Goal: Find specific page/section: Find specific page/section

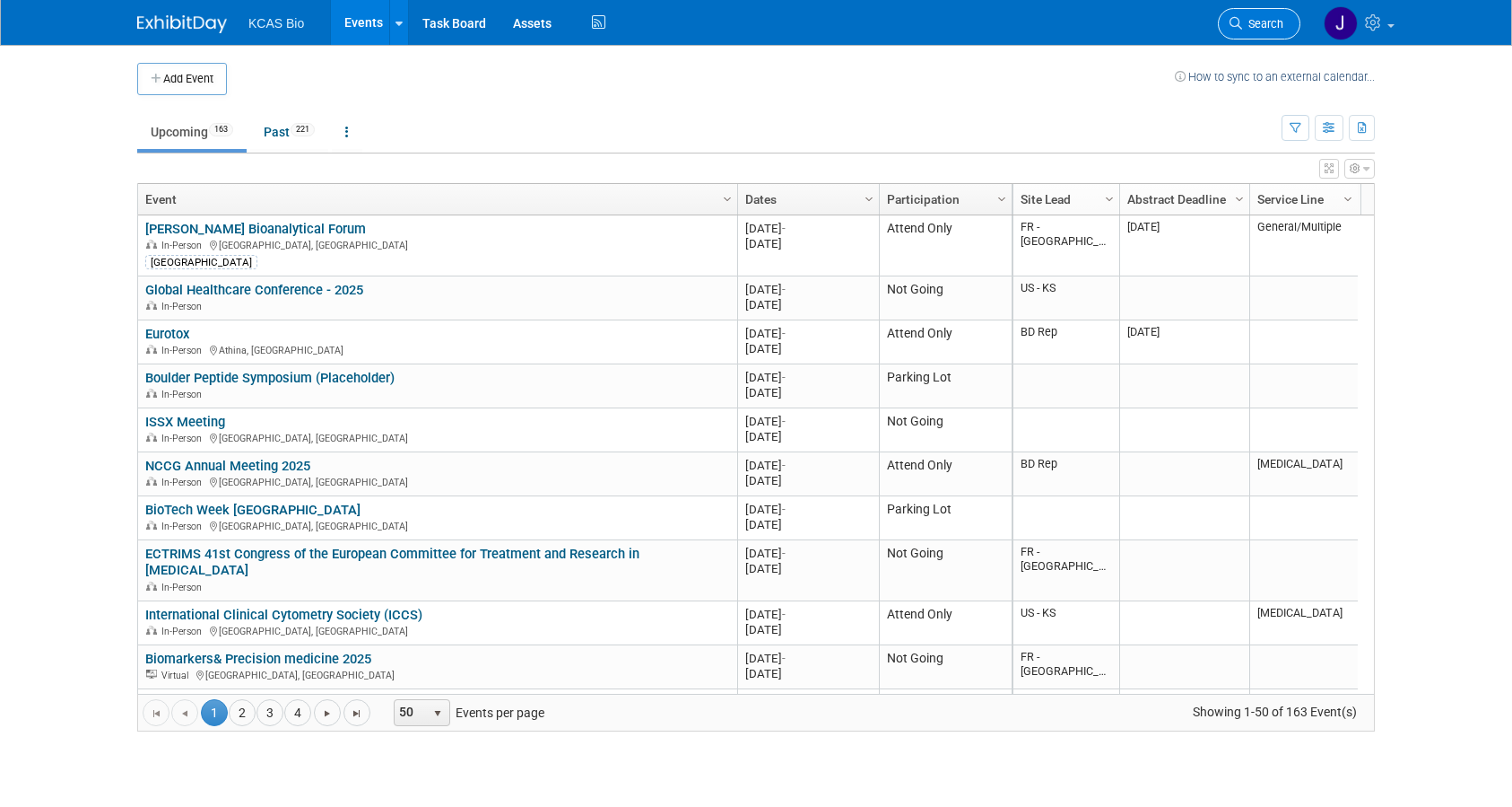
click at [1277, 26] on span "Search" at bounding box center [1264, 24] width 42 height 14
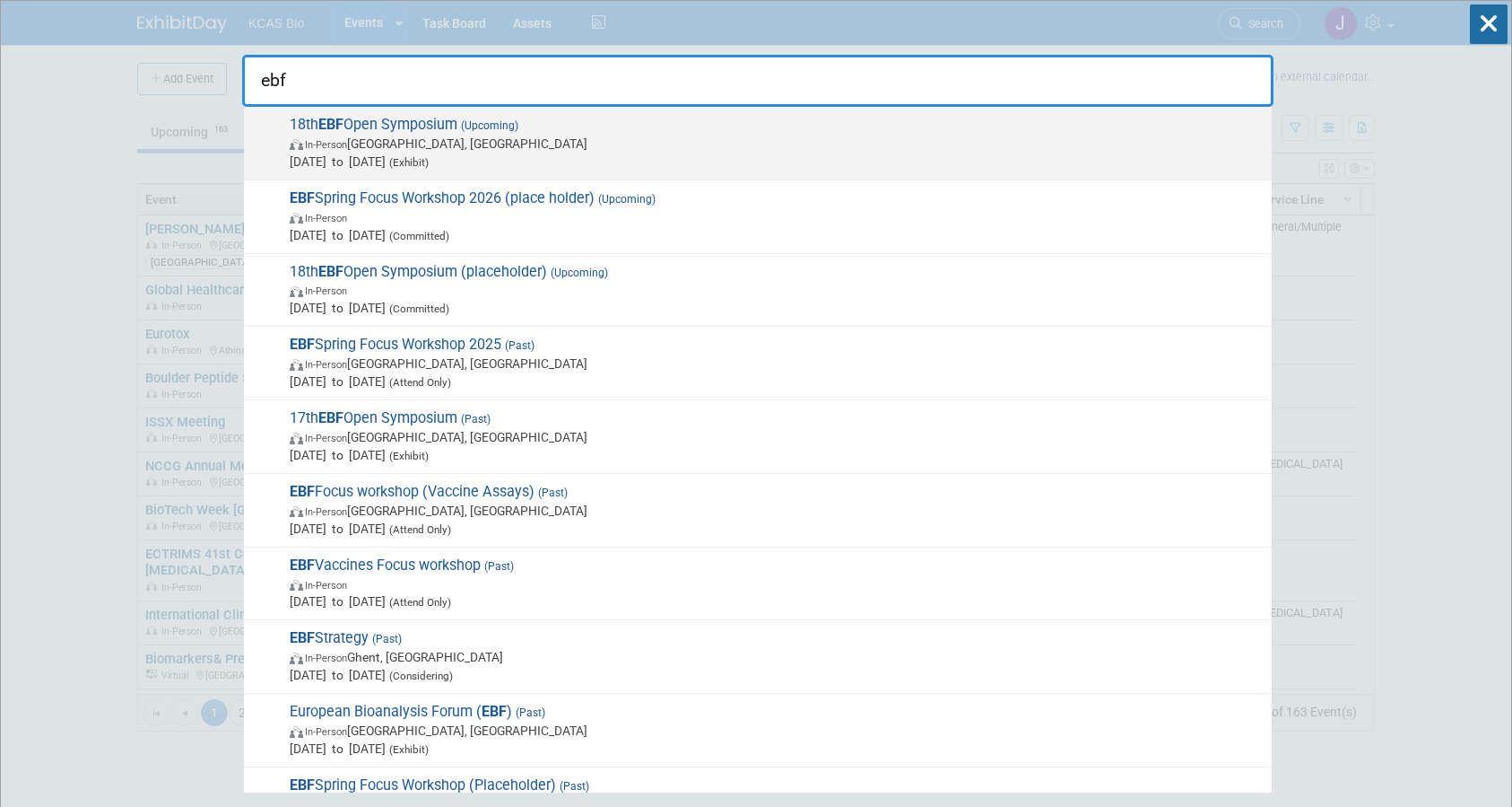
type input "ebf"
click at [595, 146] on span "In-Person [GEOGRAPHIC_DATA], [GEOGRAPHIC_DATA]" at bounding box center [777, 143] width 974 height 18
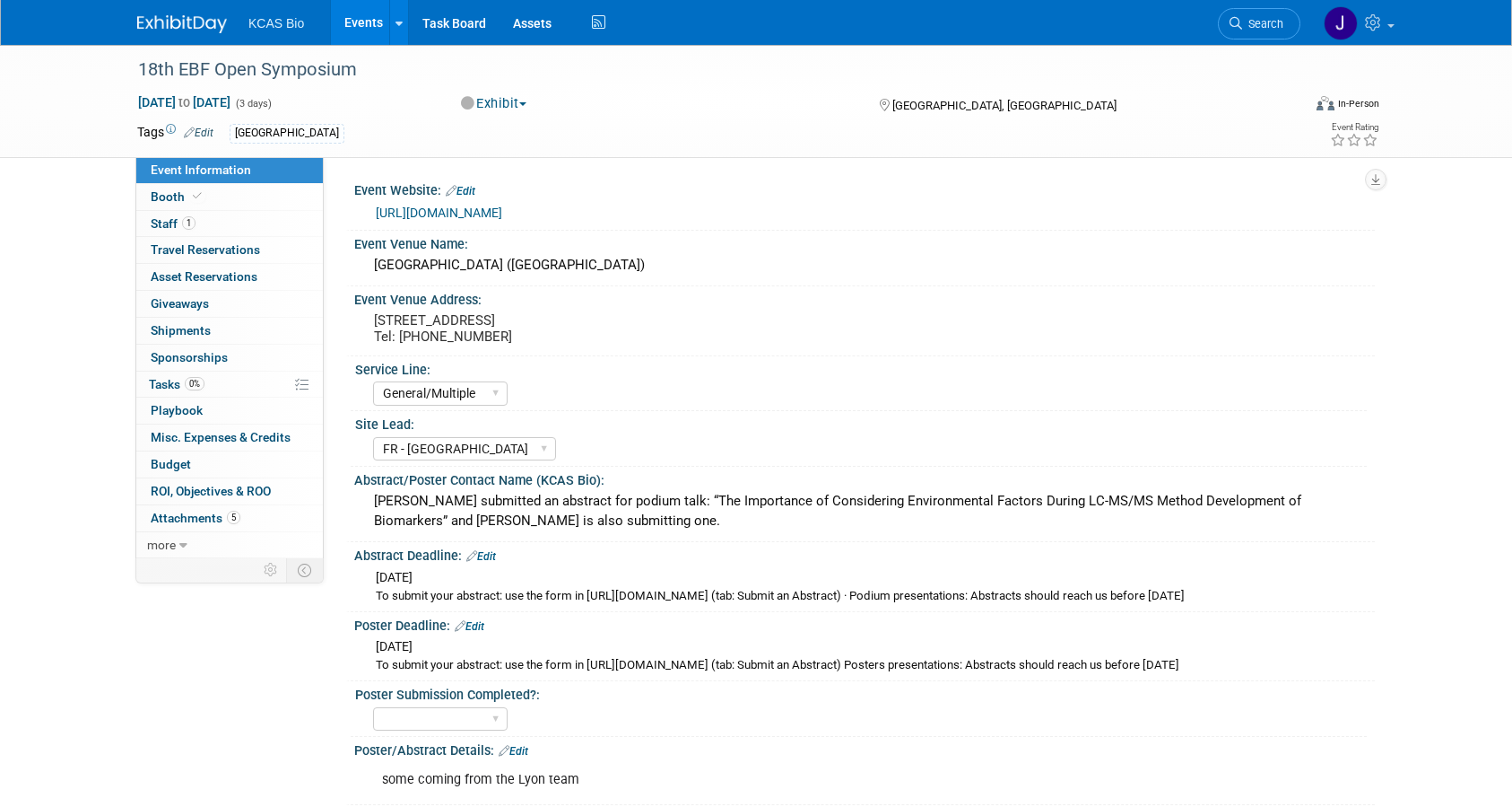
select select "General/Multiple"
select select "FR - [GEOGRAPHIC_DATA]"
click at [189, 221] on span "1" at bounding box center [189, 224] width 14 height 14
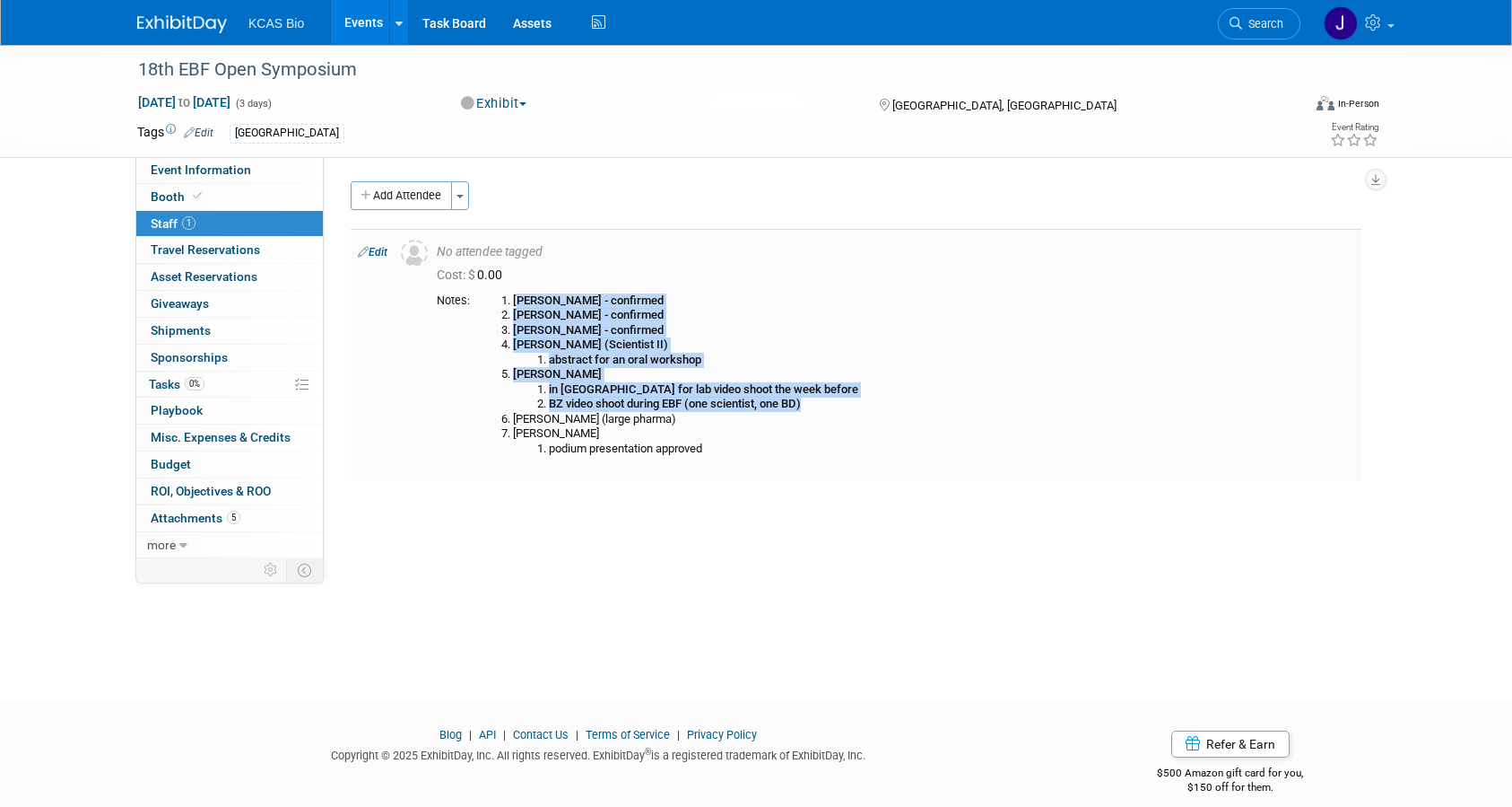
drag, startPoint x: 520, startPoint y: 298, endPoint x: 815, endPoint y: 408, distance: 314.8
click at [815, 408] on ol "Charisse - confirmed Grégoire - confirmed Christine - confirmed Blandine (Scien…" at bounding box center [915, 375] width 877 height 163
click at [712, 331] on li "Christine - confirmed" at bounding box center [933, 330] width 841 height 15
click at [559, 312] on b "Grégoire - confirmed" at bounding box center [588, 315] width 151 height 14
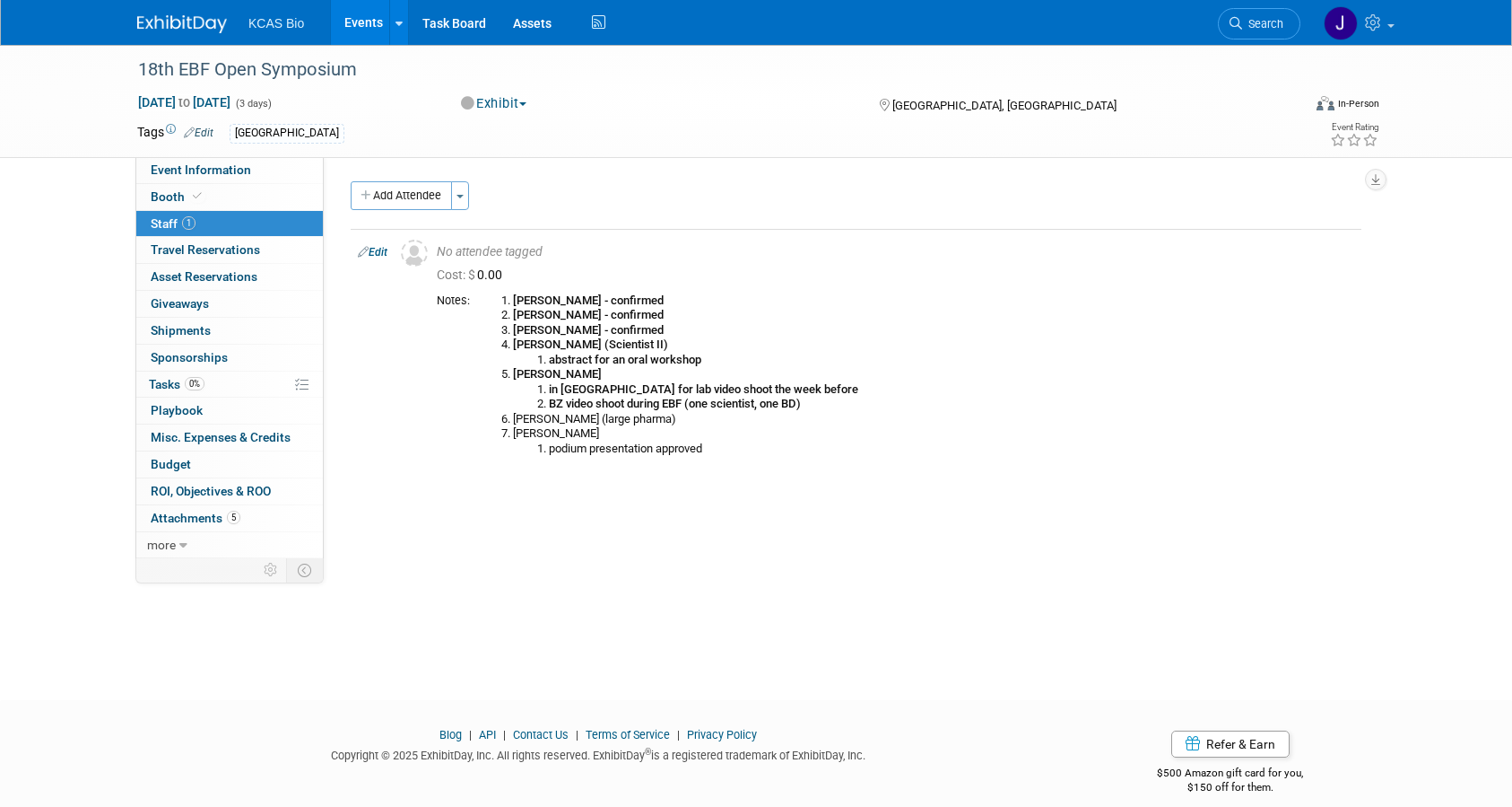
click at [144, 797] on div "Blog | API | Contact Us | Terms of Service | Privacy Policy Copyright © 2025 Ex…" at bounding box center [756, 765] width 1265 height 78
click at [1238, 22] on icon at bounding box center [1236, 23] width 13 height 13
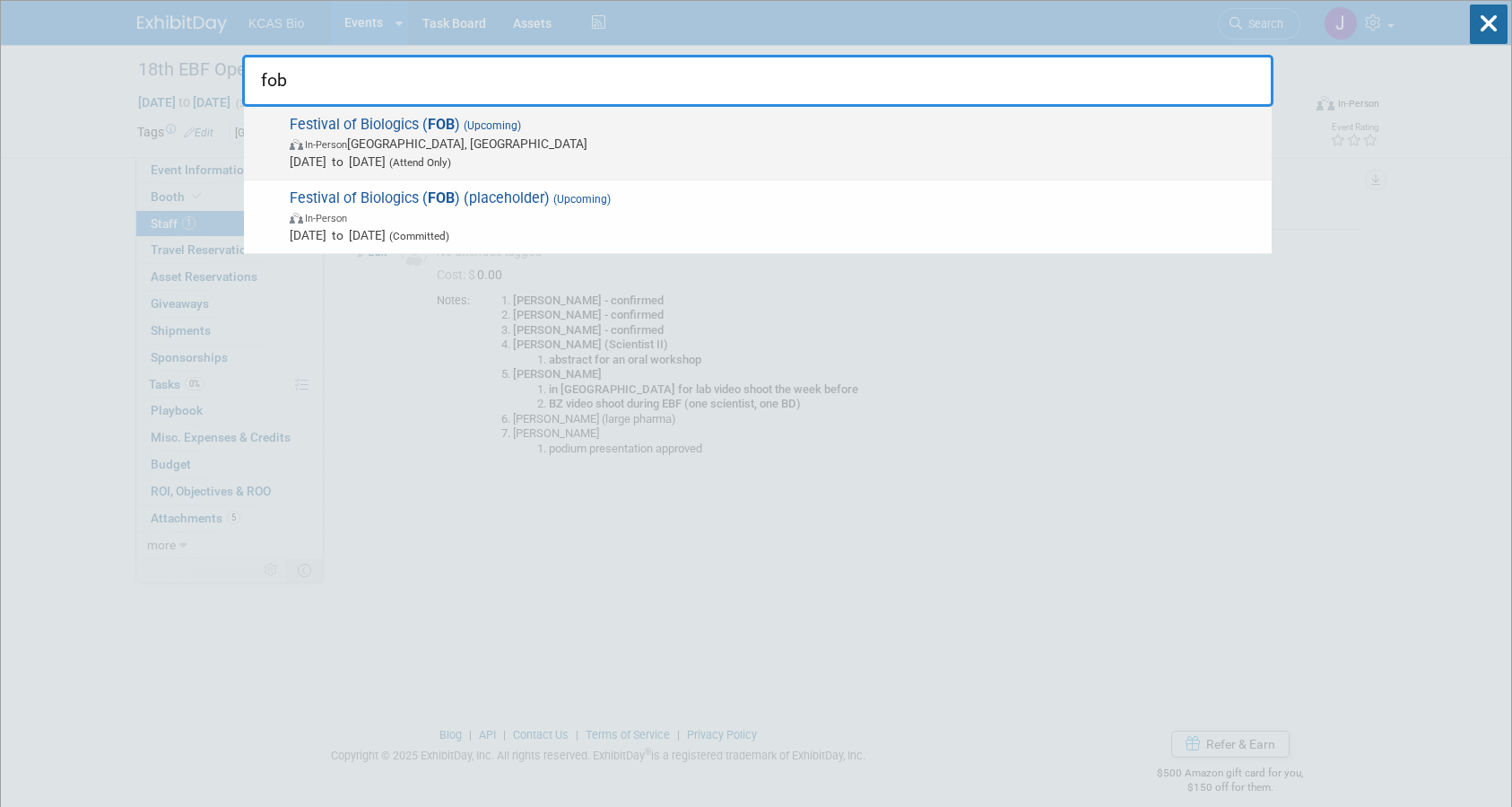
type input "fob"
click at [444, 138] on span "In-Person Basel, Switzerland" at bounding box center [777, 143] width 974 height 18
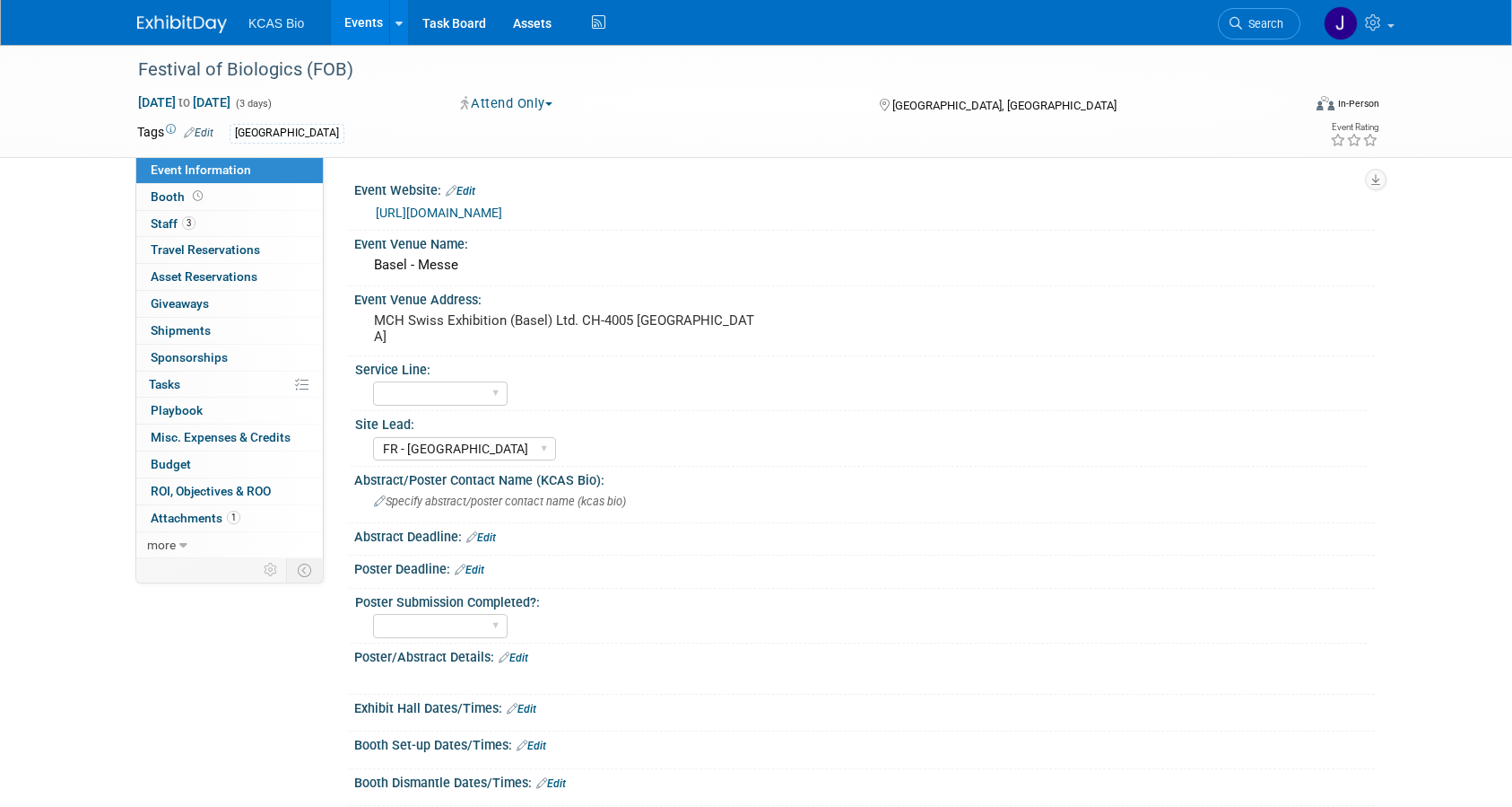
select select "FR - [GEOGRAPHIC_DATA]"
click at [171, 220] on span "Staff 3" at bounding box center [173, 224] width 45 height 14
